Goal: Transaction & Acquisition: Purchase product/service

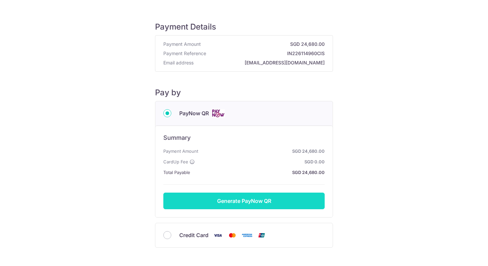
click at [237, 196] on button "Generate PayNow QR" at bounding box center [243, 201] width 161 height 17
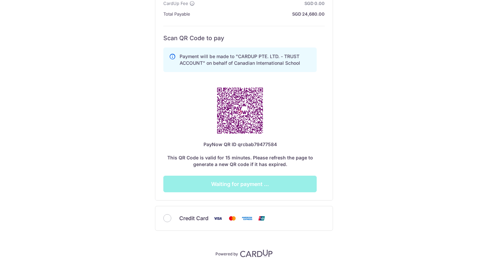
scroll to position [181, 0]
